Goal: Task Accomplishment & Management: Use online tool/utility

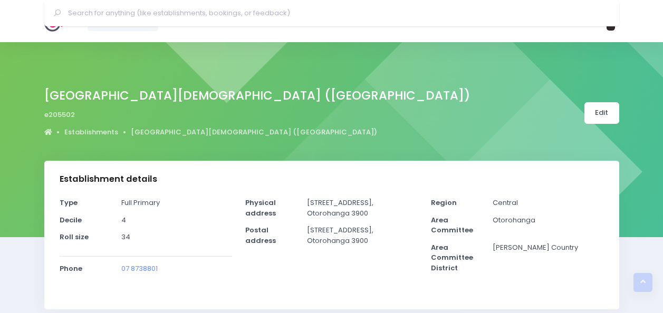
select select "5"
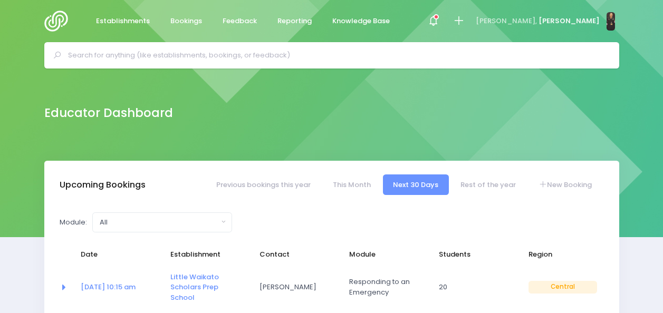
select select "5"
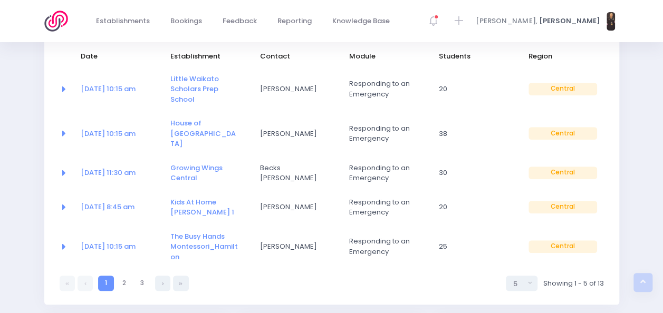
scroll to position [199, 0]
click at [122, 275] on link "2" at bounding box center [124, 282] width 15 height 15
select select "5"
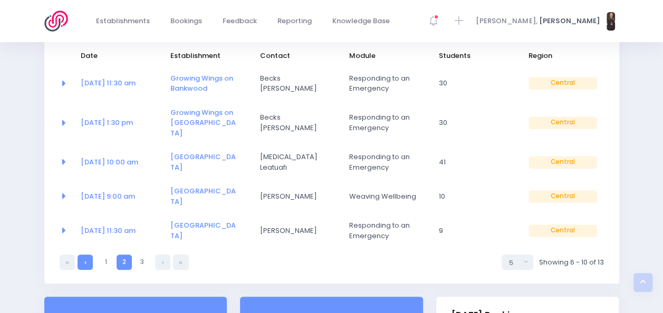
click at [81, 255] on link at bounding box center [85, 262] width 15 height 15
select select "5"
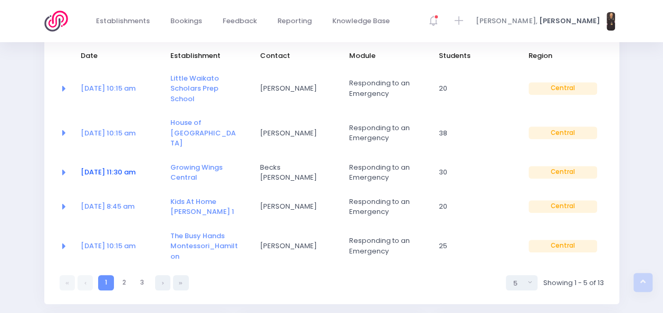
click at [136, 167] on link "[DATE] 11:30 am" at bounding box center [108, 172] width 55 height 10
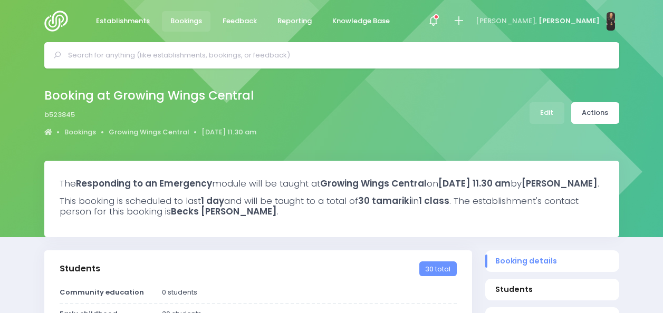
select select "5"
click at [57, 20] on img at bounding box center [59, 21] width 30 height 21
click at [57, 25] on img at bounding box center [59, 21] width 30 height 21
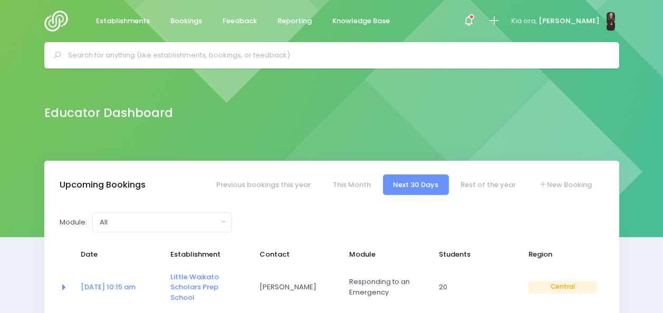
select select "5"
click at [185, 57] on input "text" at bounding box center [336, 55] width 536 height 16
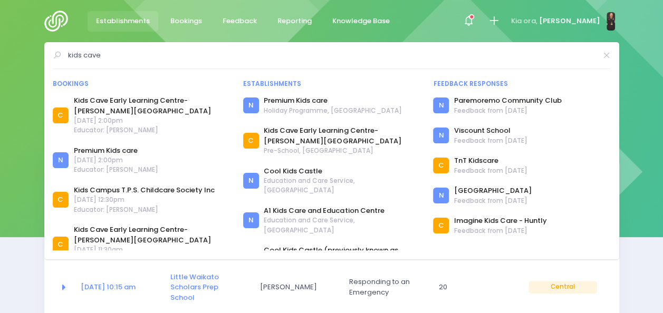
type input "kids cave"
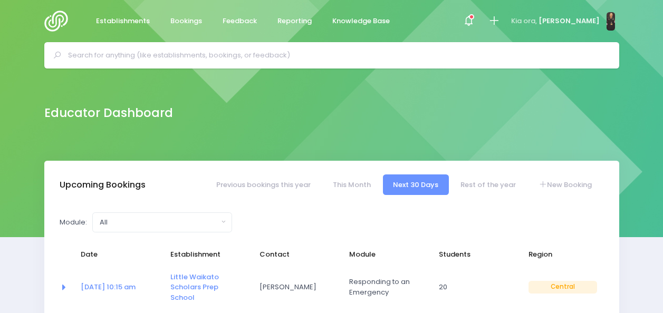
select select "5"
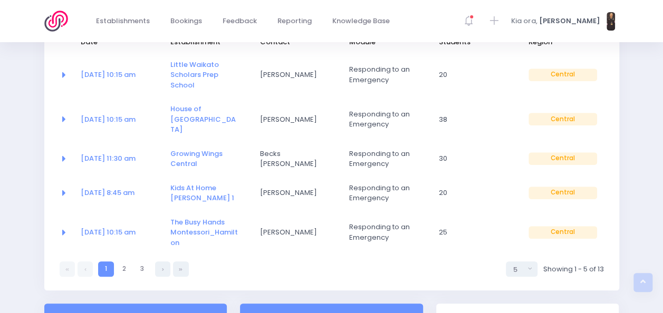
scroll to position [214, 0]
